Goal: Task Accomplishment & Management: Manage account settings

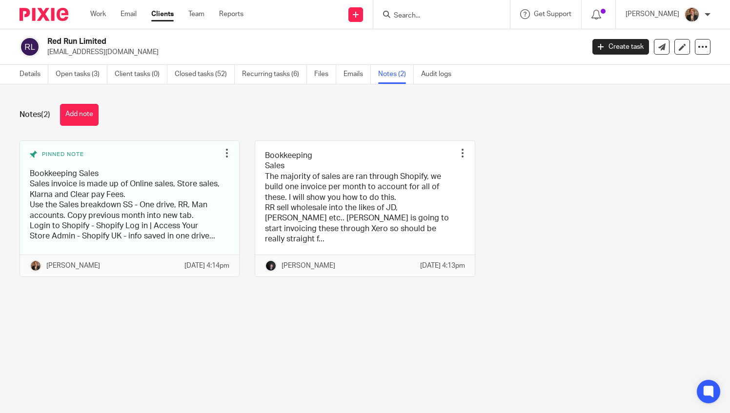
click at [438, 21] on div at bounding box center [441, 14] width 137 height 29
click at [439, 7] on div at bounding box center [441, 14] width 137 height 29
click at [422, 10] on form at bounding box center [445, 14] width 104 height 12
click at [425, 23] on div at bounding box center [441, 14] width 137 height 29
click at [431, 20] on input "Search" at bounding box center [437, 16] width 88 height 9
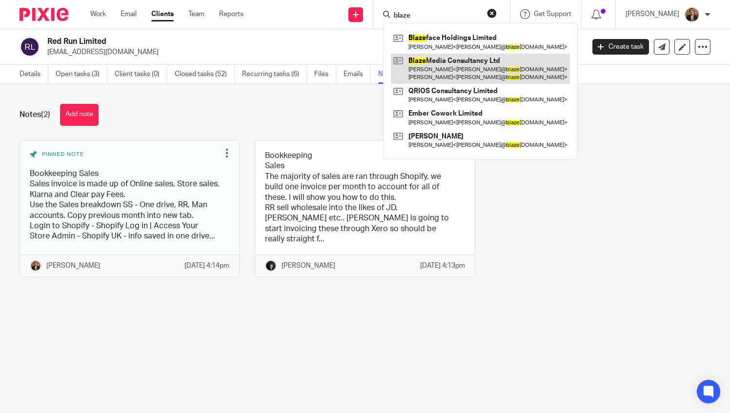
type input "blaze"
click at [471, 73] on link at bounding box center [480, 69] width 179 height 30
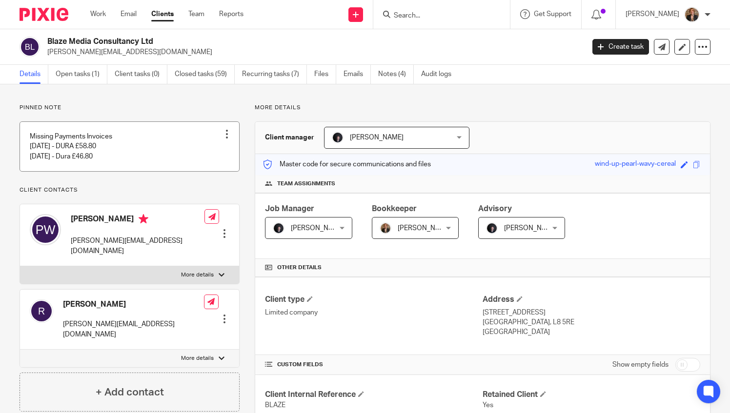
drag, startPoint x: 160, startPoint y: 151, endPoint x: 207, endPoint y: 153, distance: 47.4
click at [160, 151] on link at bounding box center [129, 146] width 219 height 49
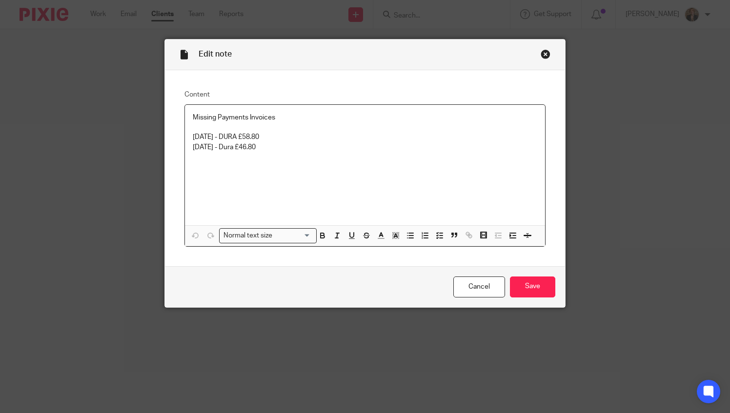
drag, startPoint x: 297, startPoint y: 152, endPoint x: 248, endPoint y: 152, distance: 48.3
click at [248, 152] on p at bounding box center [365, 157] width 345 height 10
click at [297, 132] on p "13/08/2025 - DURA £58.80" at bounding box center [365, 132] width 345 height 20
drag, startPoint x: 302, startPoint y: 153, endPoint x: 167, endPoint y: 146, distance: 135.3
click at [167, 146] on div "Content Missing Payments Invoices 13/08/2025 - DURA £58.80 20/08/2025 - Dura £4…" at bounding box center [365, 168] width 400 height 196
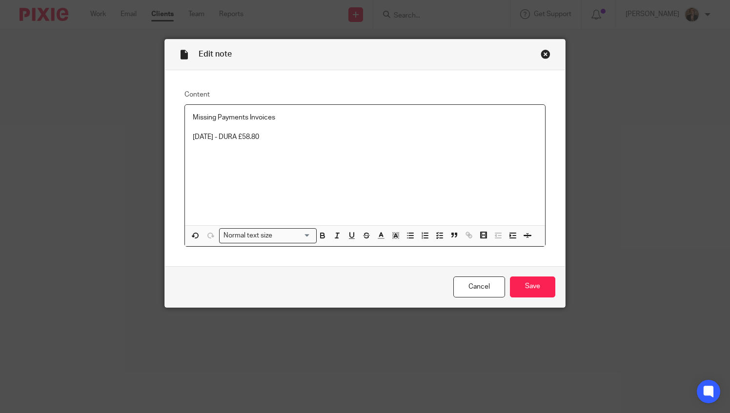
drag, startPoint x: 76, startPoint y: 3, endPoint x: 44, endPoint y: 48, distance: 54.6
click at [20, 66] on div "Edit note Content Missing Payments Invoices 13/08/2025 - DURA £58.80 Normal tex…" at bounding box center [365, 206] width 730 height 413
click at [535, 289] on input "Save" at bounding box center [532, 287] width 45 height 21
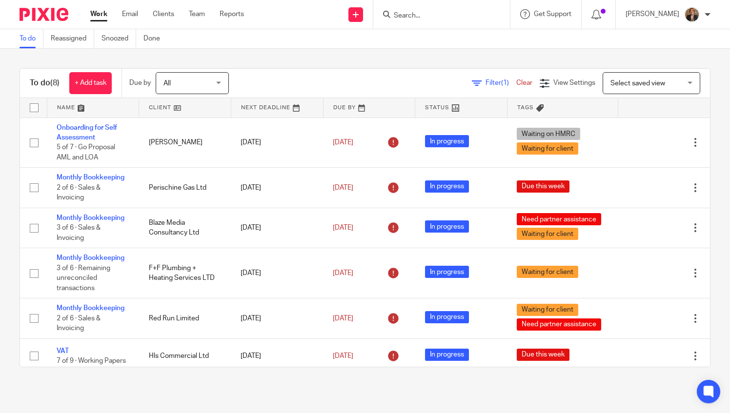
click at [480, 13] on input "Search" at bounding box center [437, 16] width 88 height 9
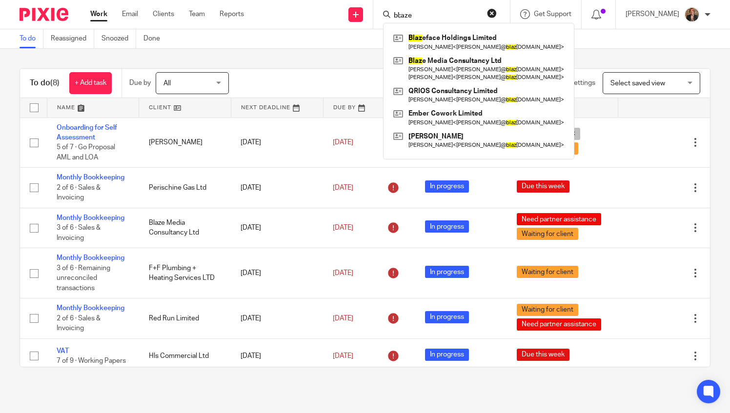
type input "bl;aze"
click button "submit" at bounding box center [0, 0] width 0 height 0
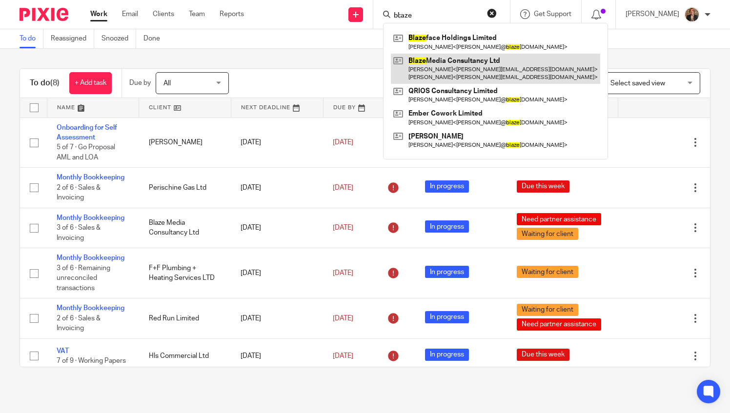
click at [478, 63] on link at bounding box center [495, 69] width 209 height 30
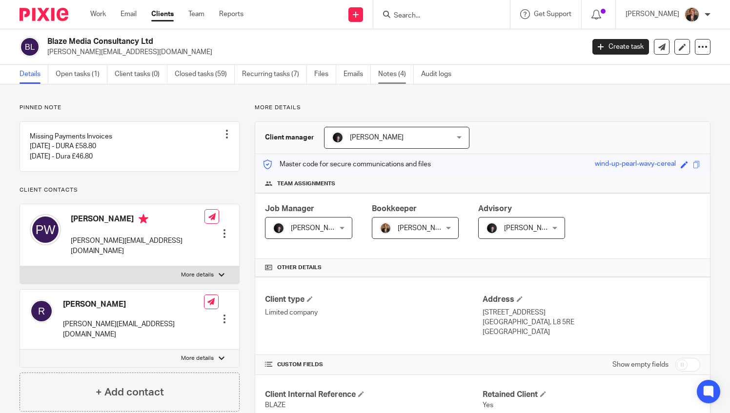
click at [399, 75] on link "Notes (4)" at bounding box center [396, 74] width 36 height 19
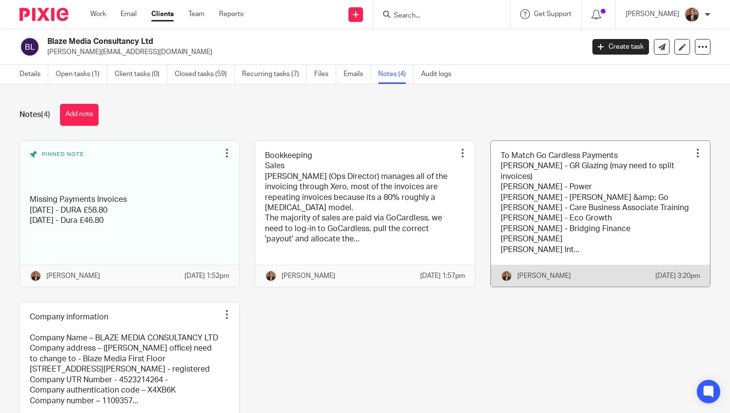
click at [580, 219] on link at bounding box center [600, 214] width 219 height 146
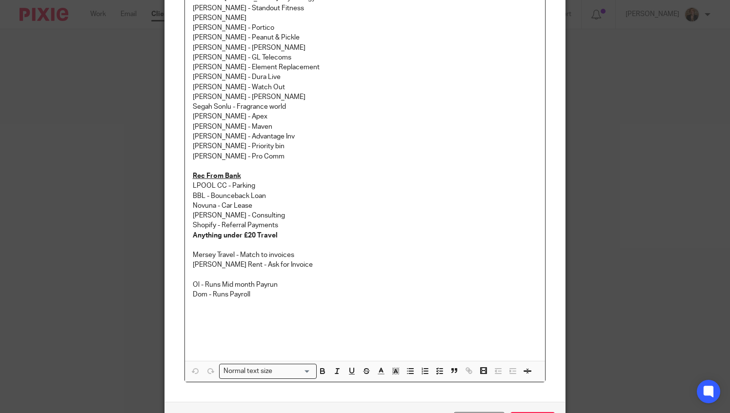
scroll to position [276, 0]
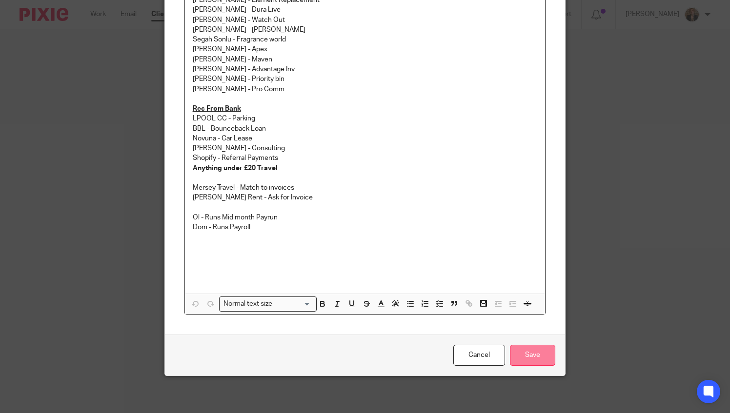
click at [519, 359] on input "Save" at bounding box center [532, 355] width 45 height 21
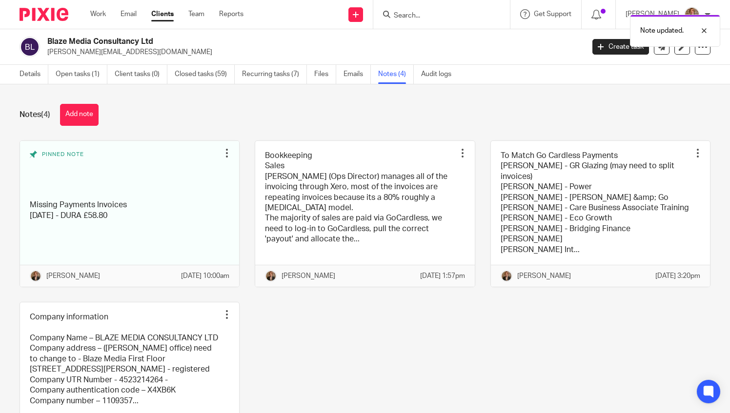
click at [416, 15] on div "Note updated." at bounding box center [542, 28] width 355 height 37
click at [461, 17] on div "Note updated." at bounding box center [542, 28] width 355 height 37
click at [424, 16] on div "Note updated." at bounding box center [542, 28] width 355 height 37
click at [441, 9] on form at bounding box center [445, 14] width 104 height 12
click at [424, 14] on input "Search" at bounding box center [437, 16] width 88 height 9
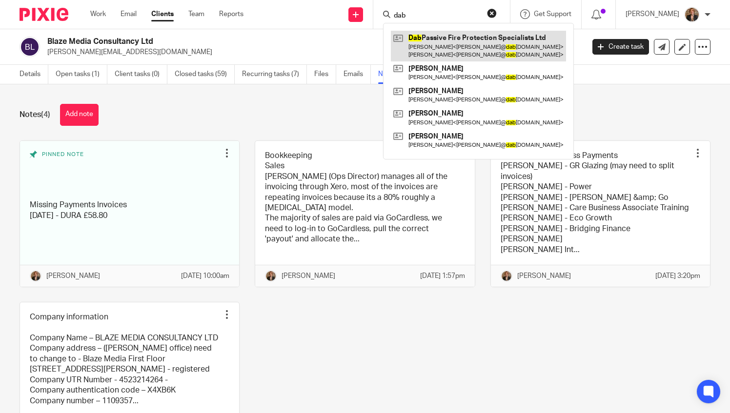
type input "dab"
click at [445, 42] on link at bounding box center [478, 46] width 175 height 30
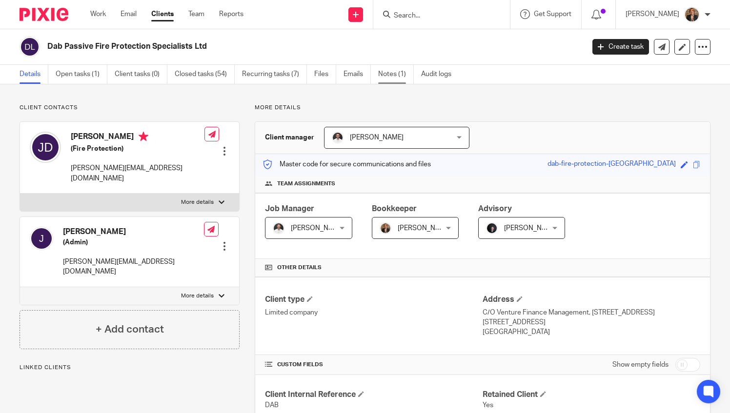
drag, startPoint x: 0, startPoint y: 0, endPoint x: 400, endPoint y: 73, distance: 406.1
click at [399, 72] on link "Notes (1)" at bounding box center [396, 74] width 36 height 19
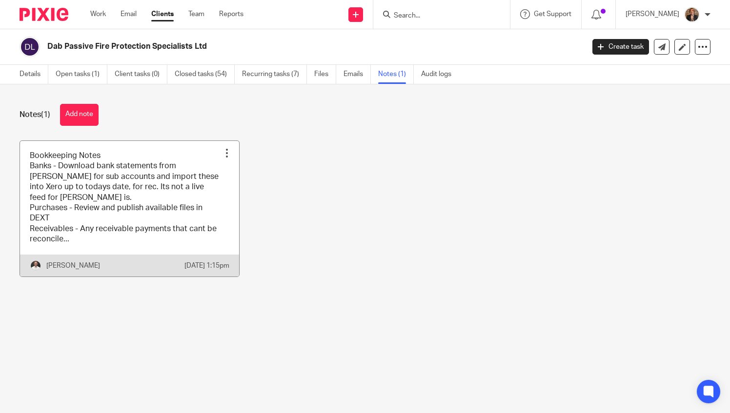
click at [171, 195] on link at bounding box center [129, 209] width 219 height 136
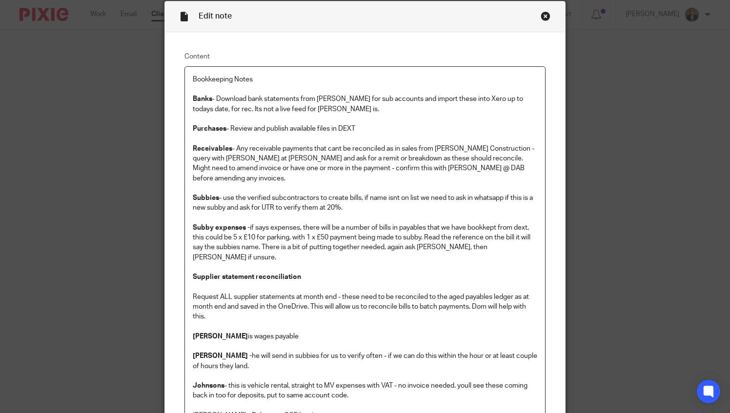
scroll to position [98, 0]
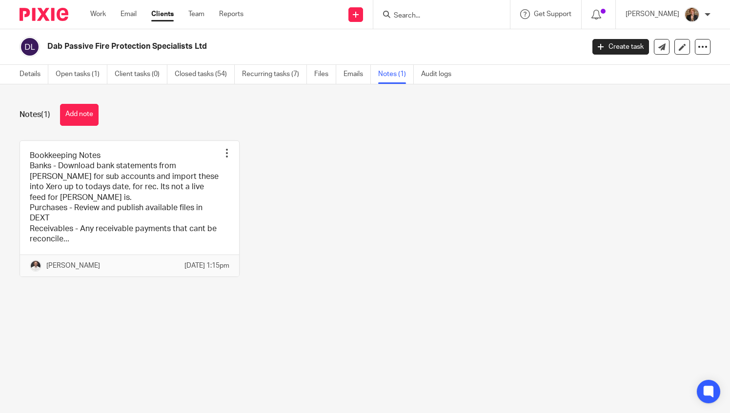
click at [444, 19] on input "Search" at bounding box center [437, 16] width 88 height 9
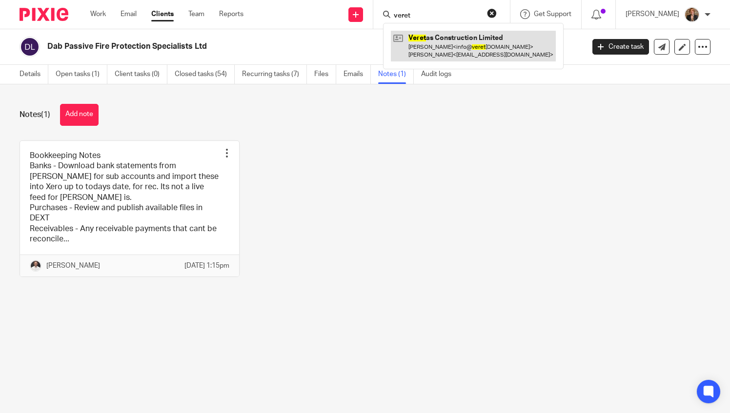
type input "veret"
click at [501, 42] on link at bounding box center [473, 46] width 165 height 30
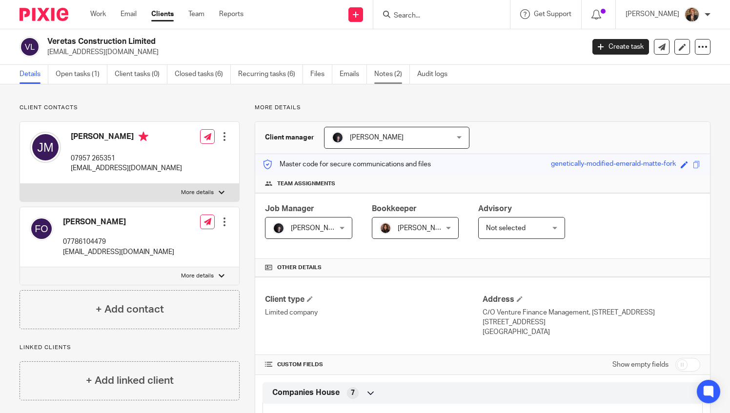
click at [386, 69] on link "Notes (2)" at bounding box center [392, 74] width 36 height 19
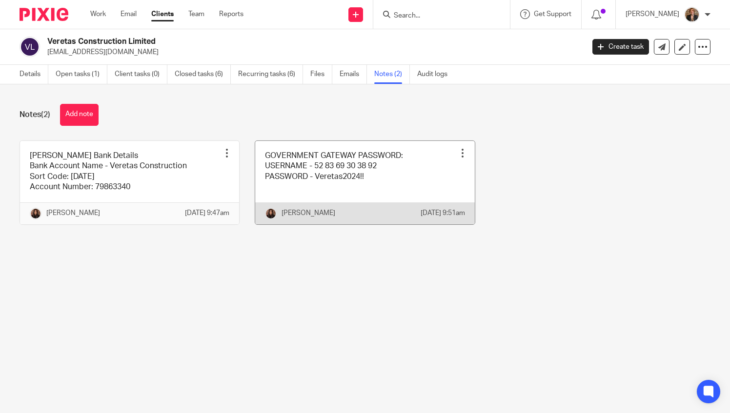
click at [326, 175] on link at bounding box center [364, 182] width 219 height 83
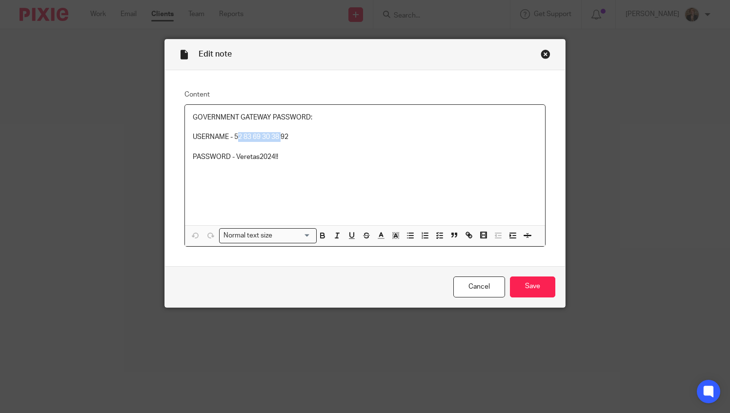
drag, startPoint x: 232, startPoint y: 132, endPoint x: 278, endPoint y: 141, distance: 46.9
click at [278, 141] on p "USERNAME - 52 83 69 30 38 92" at bounding box center [365, 137] width 345 height 10
drag, startPoint x: 232, startPoint y: 134, endPoint x: 302, endPoint y: 141, distance: 70.7
click at [302, 141] on p "USERNAME - 52 83 69 30 38 92" at bounding box center [365, 137] width 345 height 10
copy p "52 83 69 30 38 92"
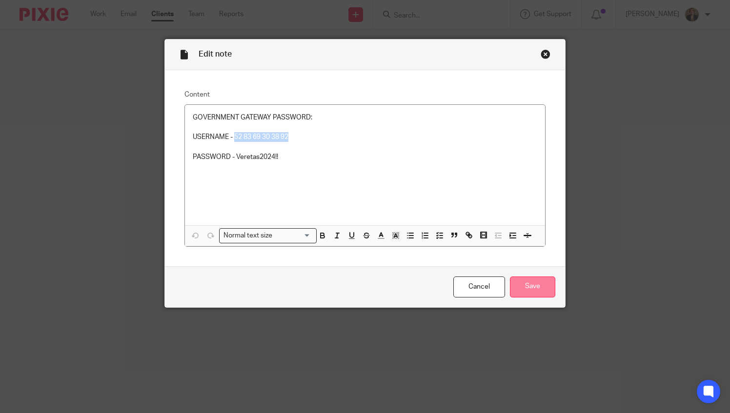
click at [539, 288] on input "Save" at bounding box center [532, 287] width 45 height 21
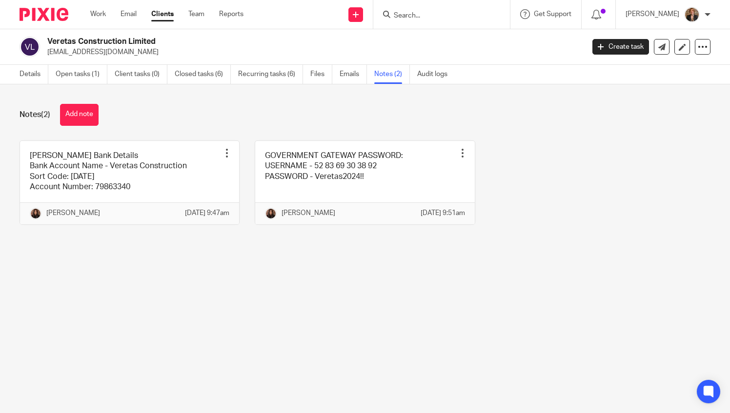
click at [460, 18] on input "Search" at bounding box center [437, 16] width 88 height 9
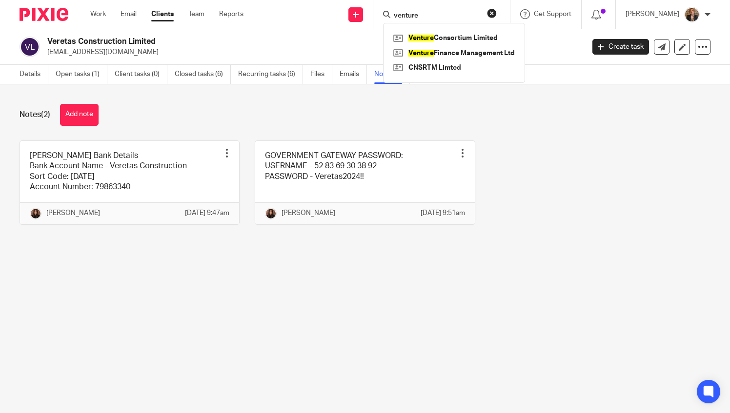
type input "venture"
click button "submit" at bounding box center [0, 0] width 0 height 0
click at [481, 47] on link at bounding box center [454, 53] width 126 height 15
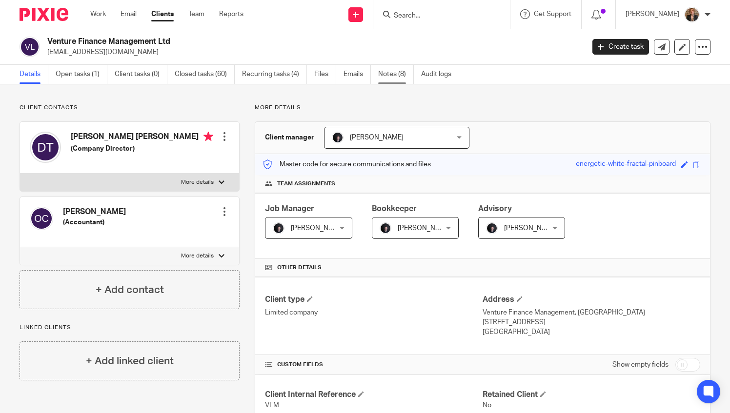
click at [395, 80] on link "Notes (8)" at bounding box center [396, 74] width 36 height 19
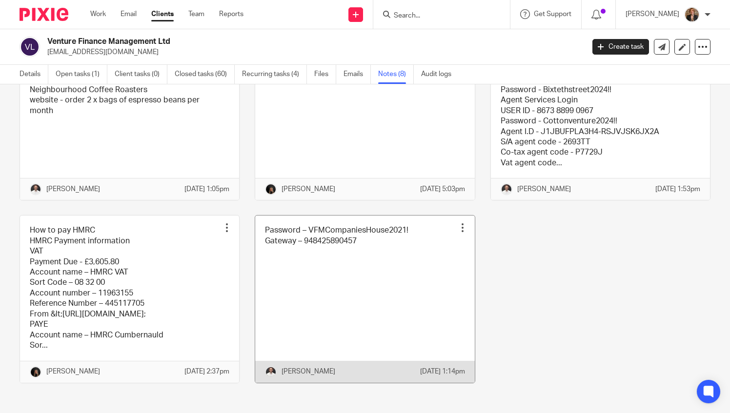
scroll to position [193, 0]
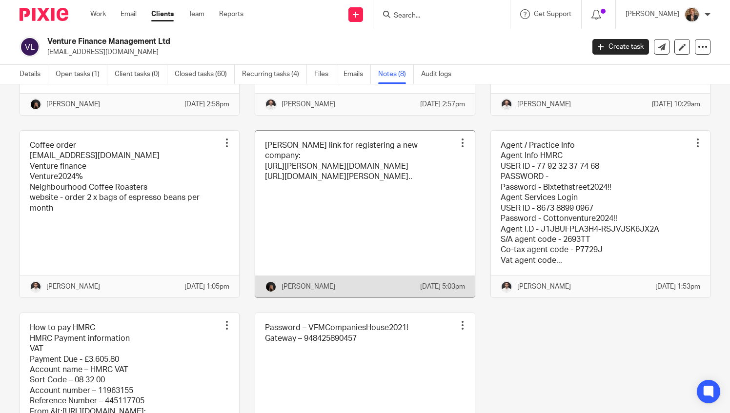
click at [354, 271] on link at bounding box center [364, 214] width 219 height 167
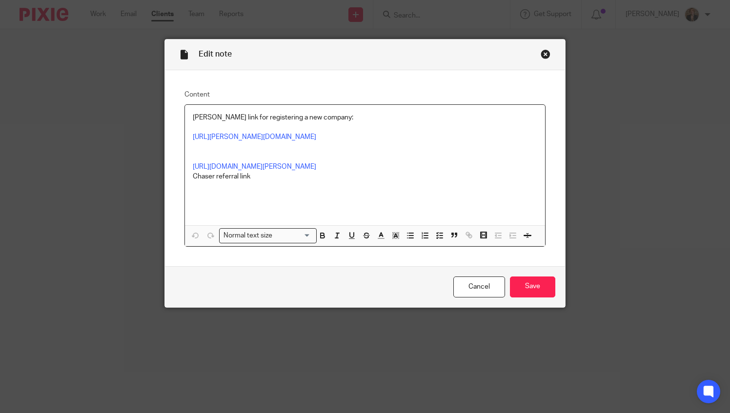
click at [540, 56] on div "Close this dialog window" at bounding box center [545, 54] width 10 height 10
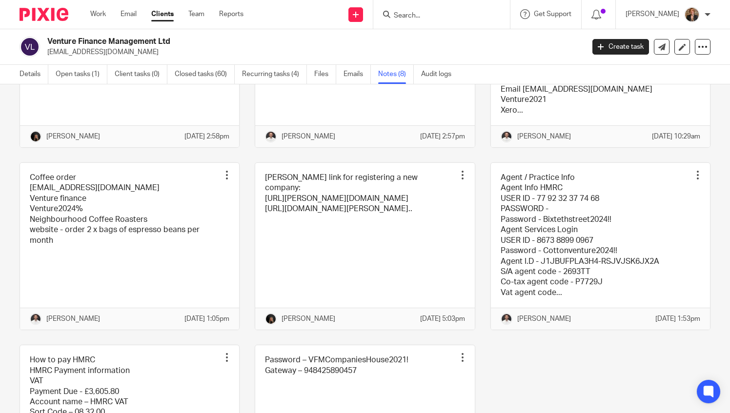
scroll to position [162, 0]
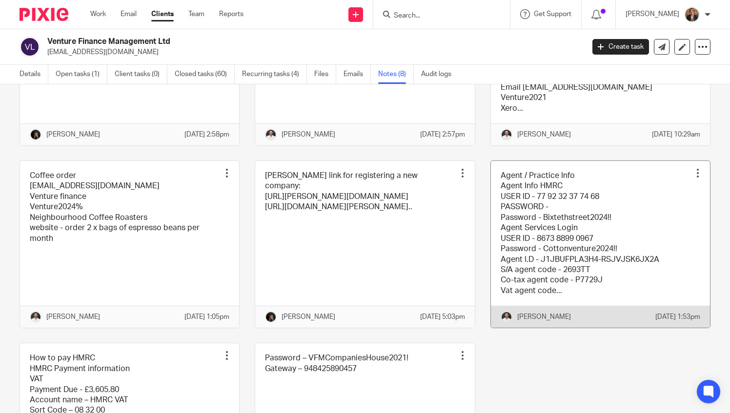
click at [626, 270] on link at bounding box center [600, 244] width 219 height 167
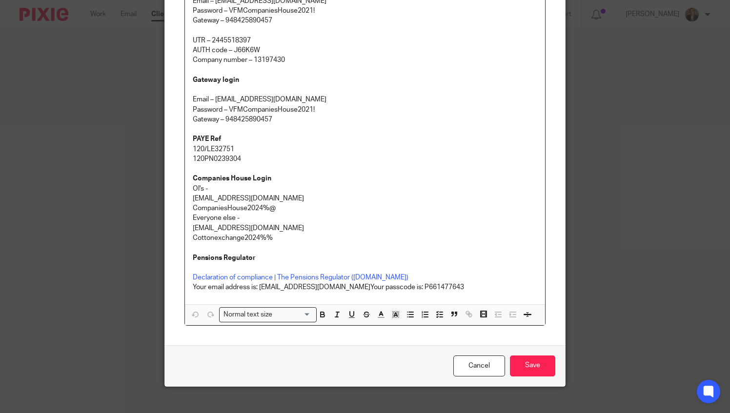
scroll to position [454, 0]
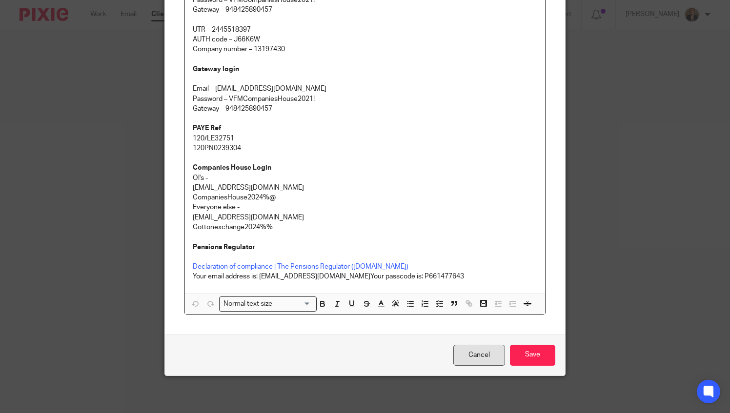
click at [468, 352] on link "Cancel" at bounding box center [479, 355] width 52 height 21
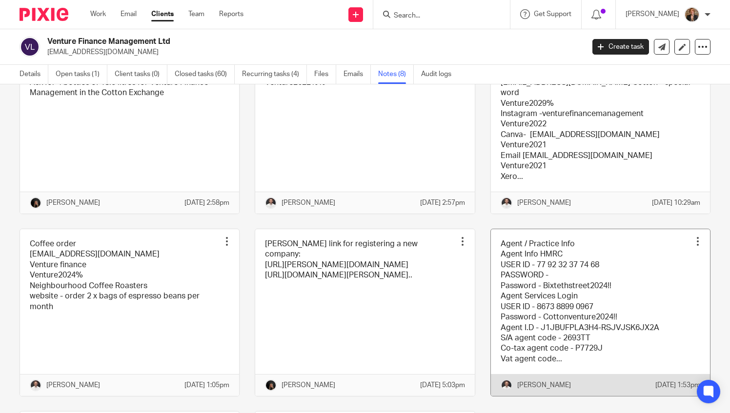
scroll to position [62, 0]
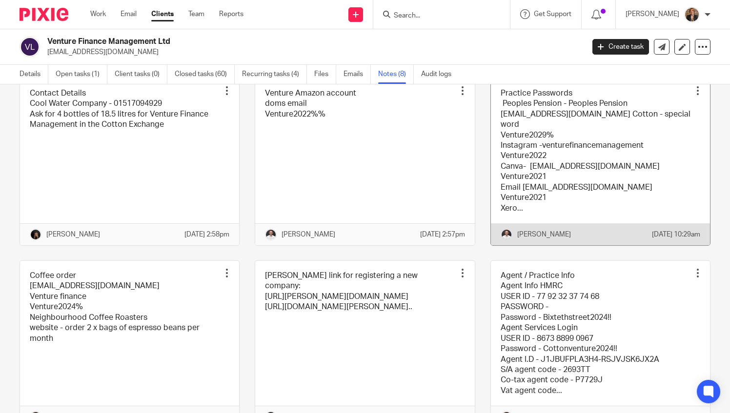
click at [601, 137] on link at bounding box center [600, 162] width 219 height 167
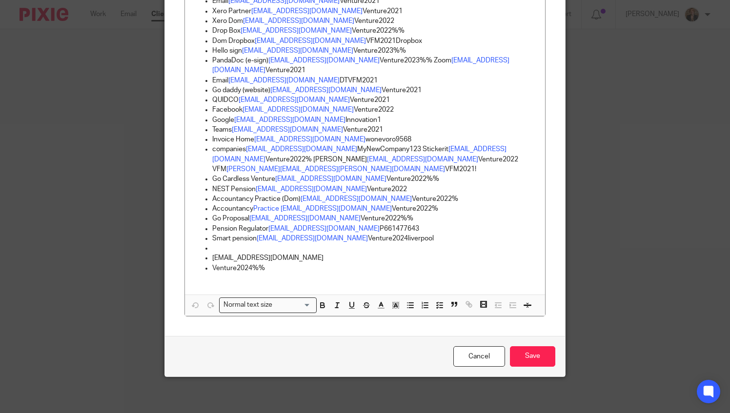
scroll to position [177, 0]
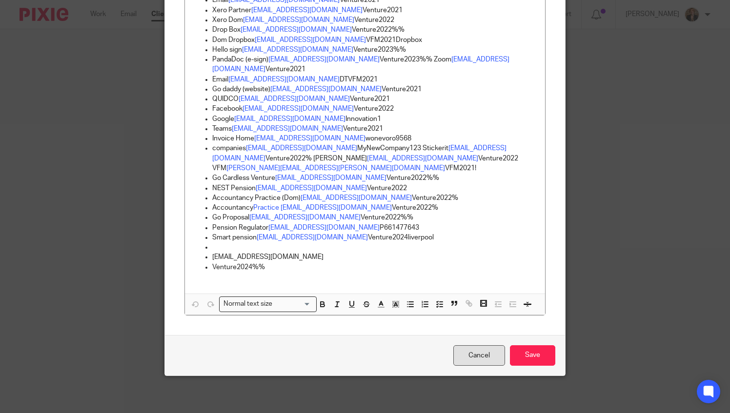
click at [487, 358] on link "Cancel" at bounding box center [479, 355] width 52 height 21
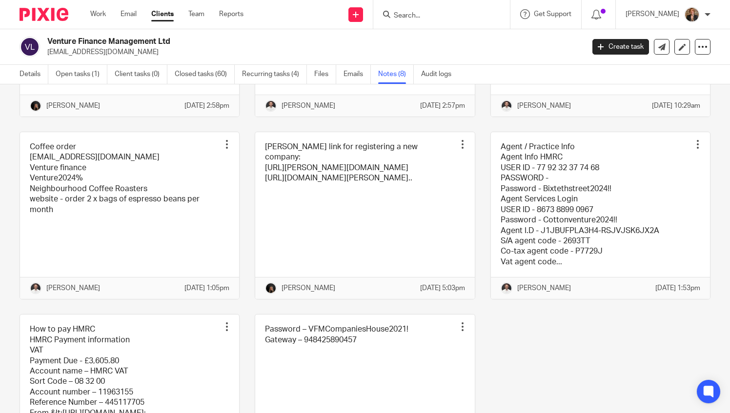
scroll to position [195, 0]
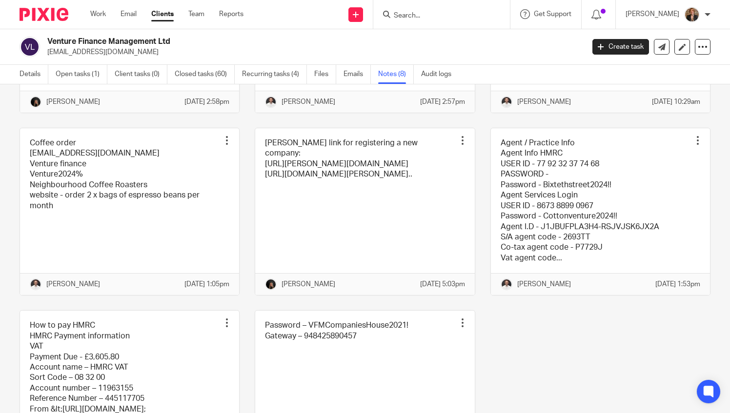
click at [26, 9] on img at bounding box center [44, 14] width 49 height 13
